Goal: Information Seeking & Learning: Find specific page/section

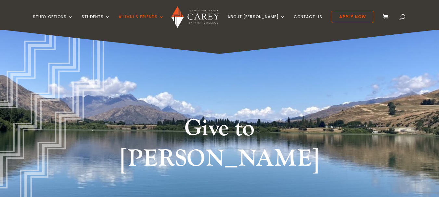
click at [403, 18] on span at bounding box center [403, 18] width 0 height 0
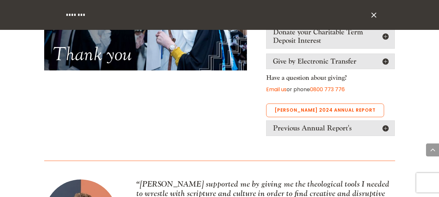
scroll to position [585, 0]
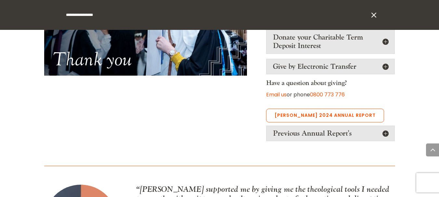
type input "**********"
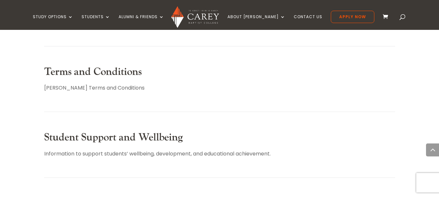
scroll to position [228, 0]
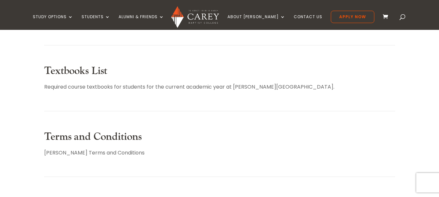
click at [63, 138] on link "Terms and Conditions" at bounding box center [93, 136] width 98 height 13
click at [92, 72] on link "Textbooks List" at bounding box center [75, 70] width 63 height 13
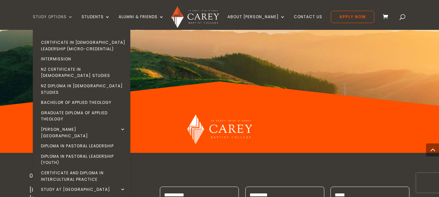
scroll to position [618, 0]
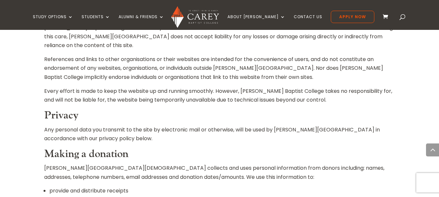
scroll to position [325, 0]
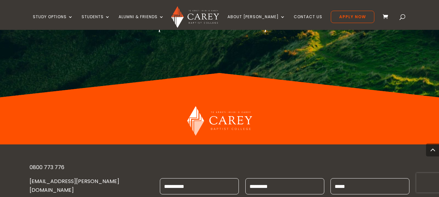
scroll to position [1487, 0]
